Goal: Information Seeking & Learning: Learn about a topic

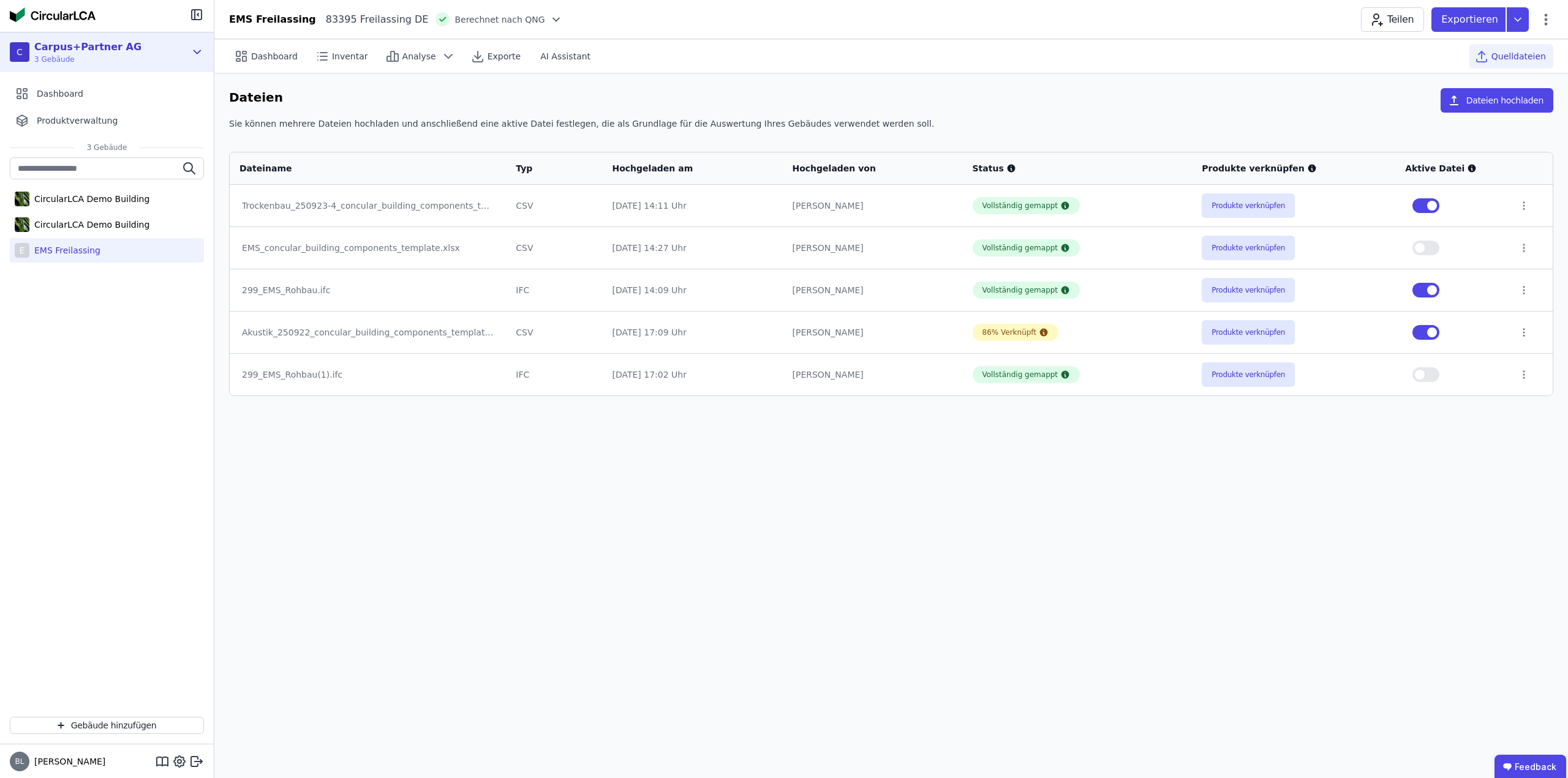
click at [175, 51] on div "C Carpus+Partner AG 3 Gebäude" at bounding box center [98, 52] width 176 height 24
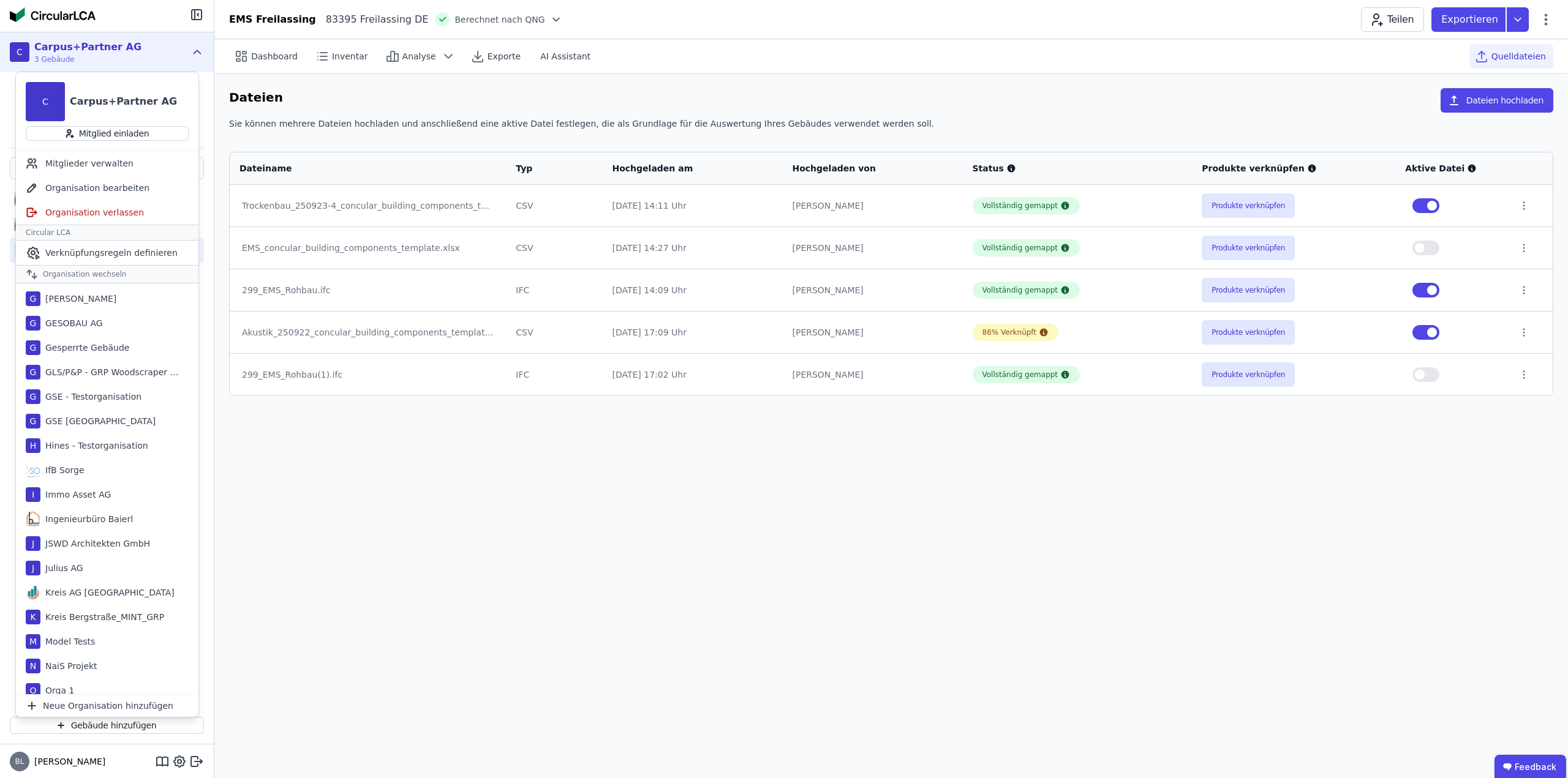
scroll to position [490, 0]
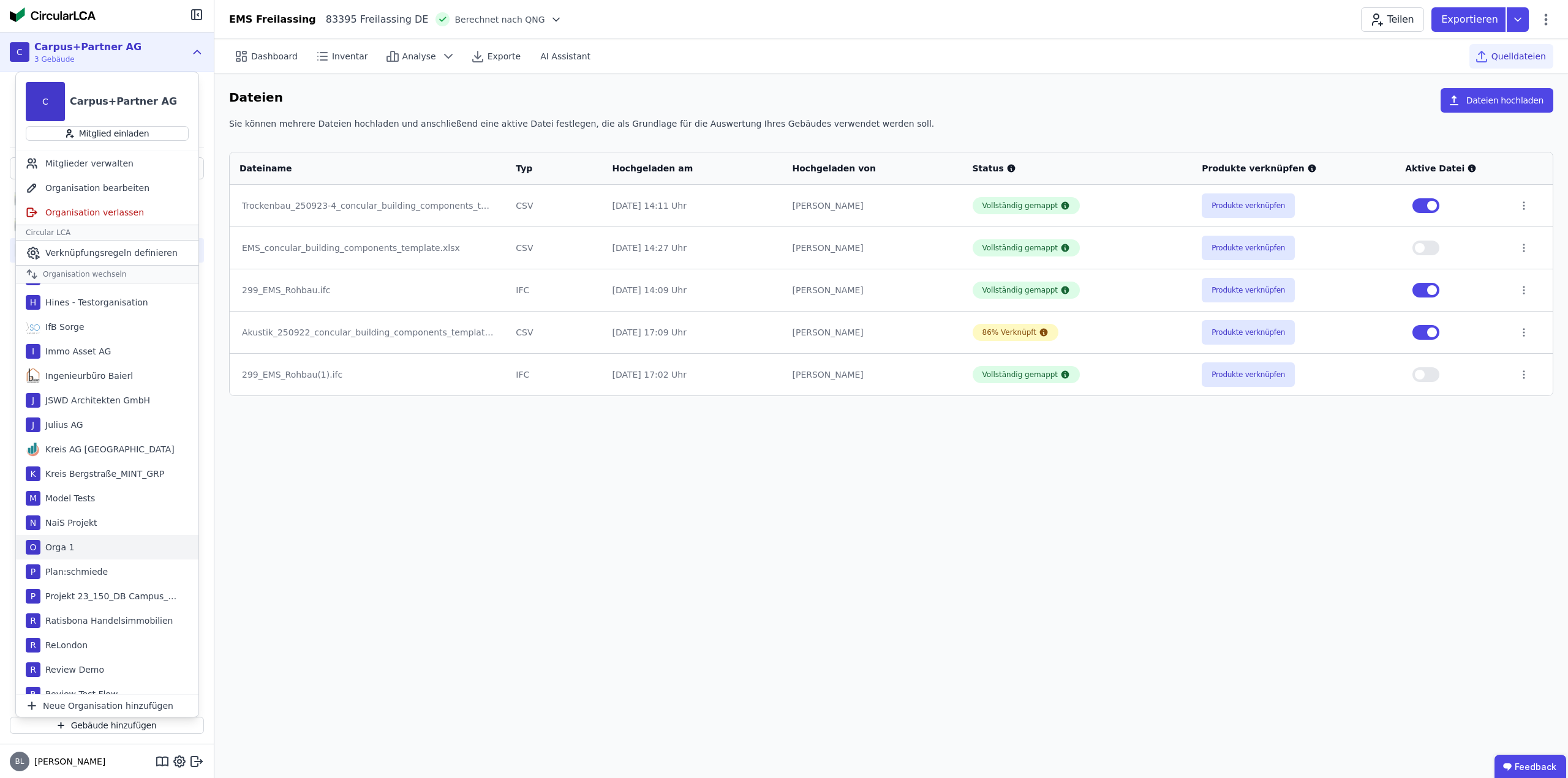
click at [113, 543] on div "O Orga 1" at bounding box center [107, 547] width 182 height 24
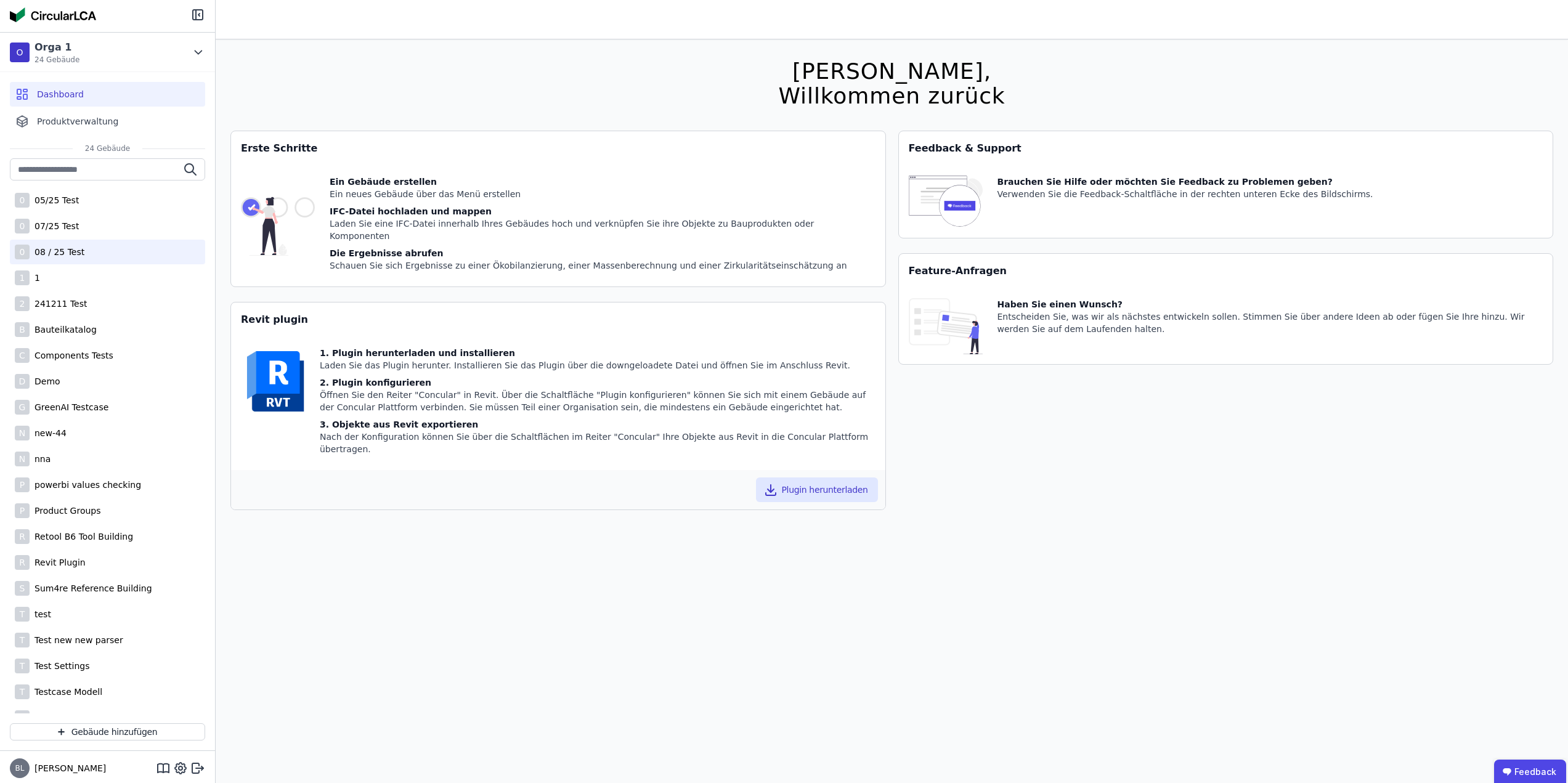
click at [40, 254] on div "08 / 25 Test" at bounding box center [57, 252] width 55 height 13
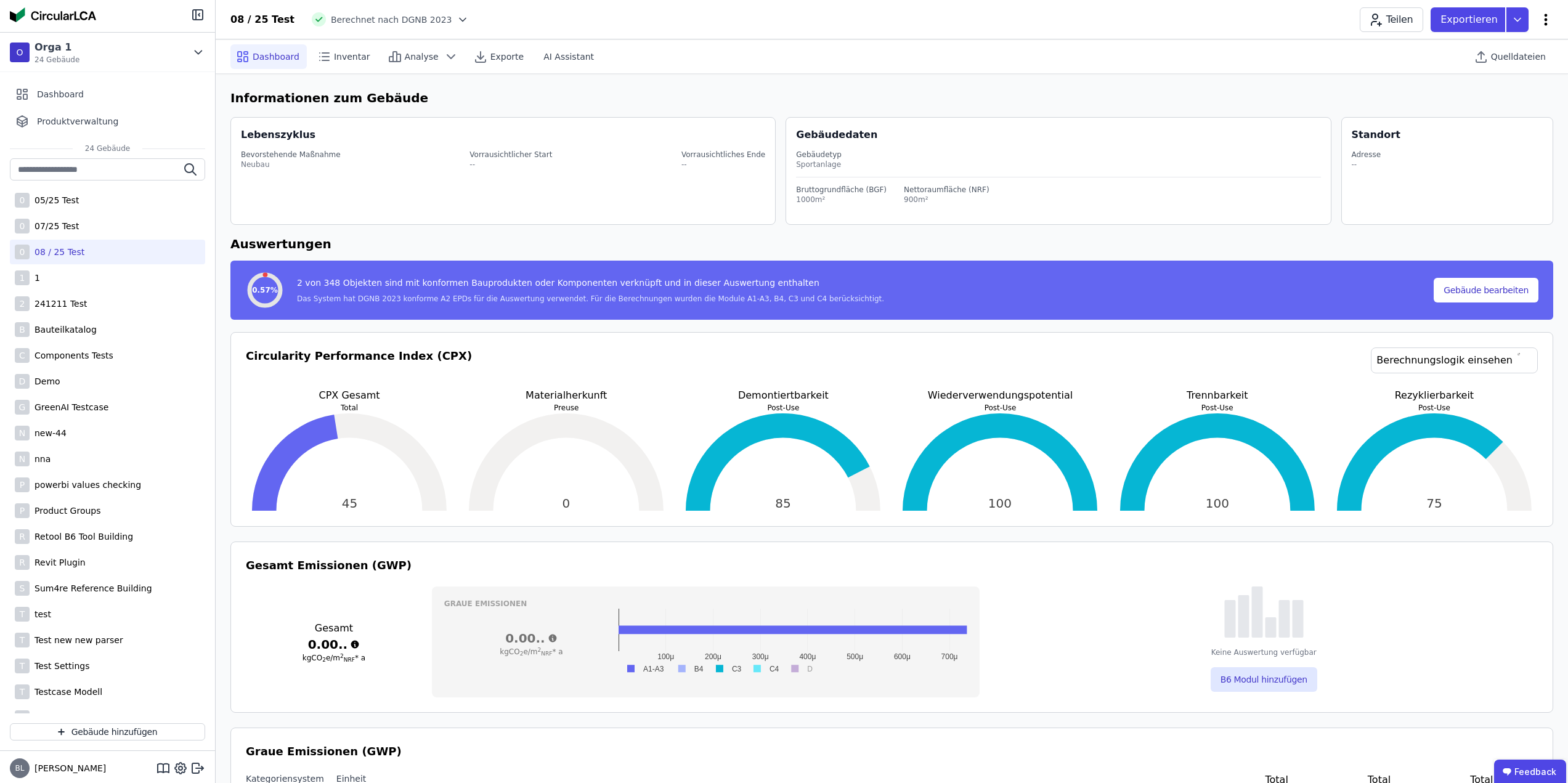
click at [1545, 17] on icon at bounding box center [1545, 20] width 14 height 14
click at [1487, 122] on span "Emissionen aus Betrieb" at bounding box center [1492, 134] width 99 height 25
